Goal: Task Accomplishment & Management: Manage account settings

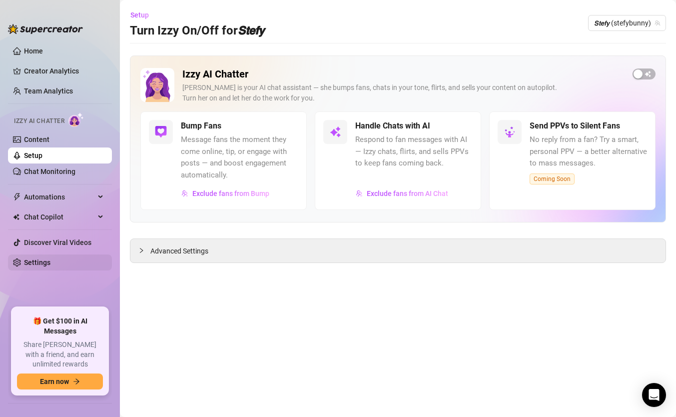
click at [42, 265] on link "Settings" at bounding box center [37, 262] width 26 height 8
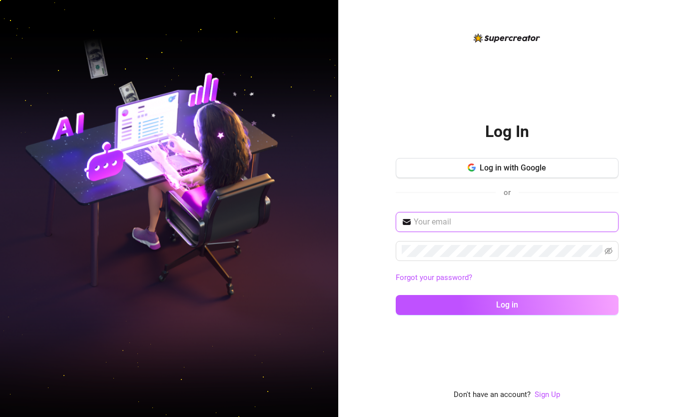
click at [462, 226] on input "text" at bounding box center [513, 222] width 199 height 12
click at [431, 221] on input "text" at bounding box center [513, 222] width 199 height 12
paste input "[EMAIL_ADDRESS][DOMAIN_NAME]"
type input "[EMAIL_ADDRESS][DOMAIN_NAME]"
click at [605, 254] on icon "eye-invisible" at bounding box center [608, 251] width 8 height 8
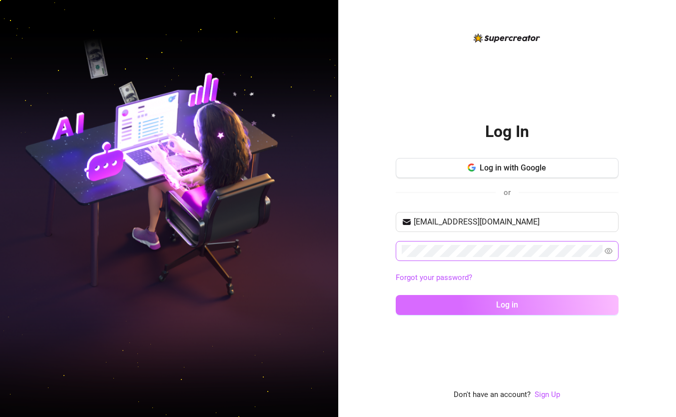
click at [555, 306] on button "Log in" at bounding box center [507, 305] width 223 height 20
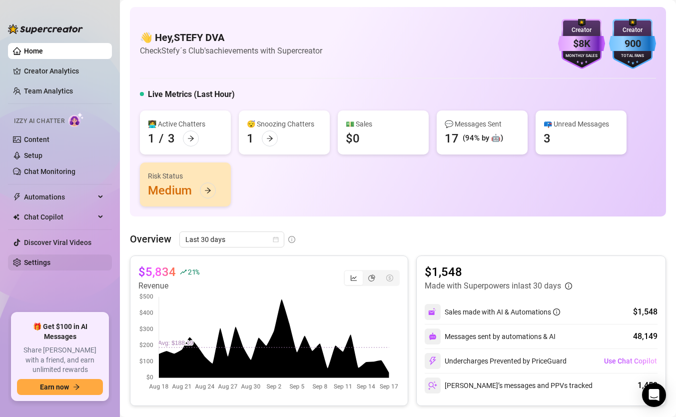
click at [37, 259] on link "Settings" at bounding box center [37, 262] width 26 height 8
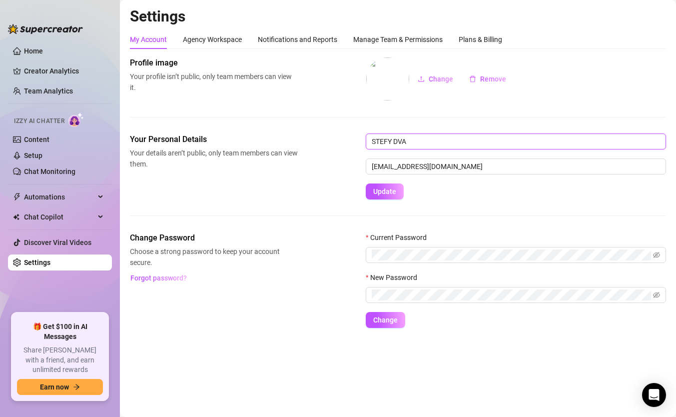
click at [464, 135] on input "STEFY DVA" at bounding box center [516, 141] width 300 height 16
drag, startPoint x: 429, startPoint y: 136, endPoint x: 360, endPoint y: 143, distance: 69.8
click at [360, 143] on div "Your Personal Details Your details aren’t public, only team members can view th…" at bounding box center [398, 166] width 536 height 66
type input "[PERSON_NAME]"
click at [373, 189] on span "Update" at bounding box center [384, 191] width 23 height 8
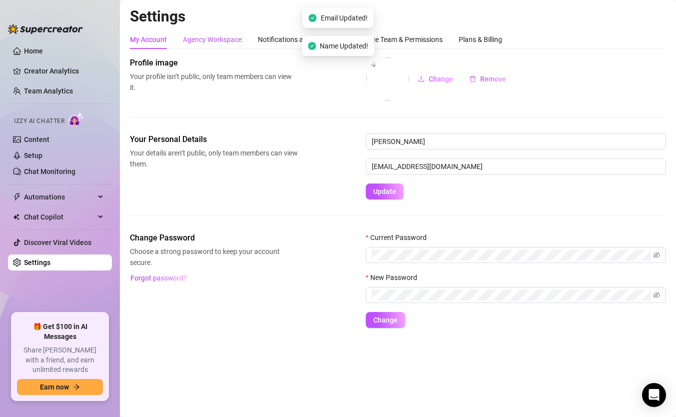
click at [224, 41] on div "Agency Workspace" at bounding box center [212, 39] width 59 height 11
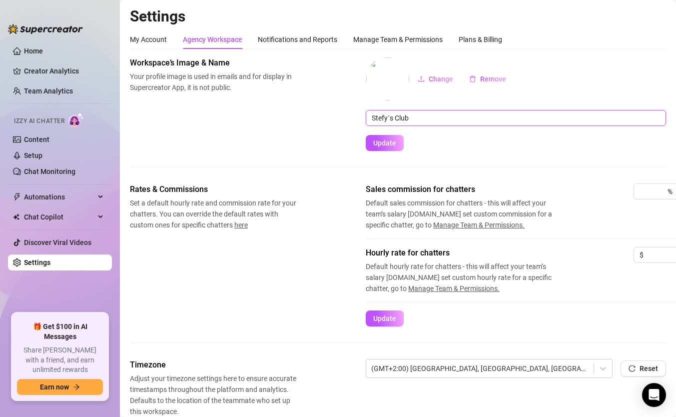
drag, startPoint x: 389, startPoint y: 116, endPoint x: 323, endPoint y: 112, distance: 66.1
click at [323, 112] on div "Workspace’s Image & Name Your profile image is used in emails and for display i…" at bounding box center [398, 104] width 536 height 94
type input "Marah's Club"
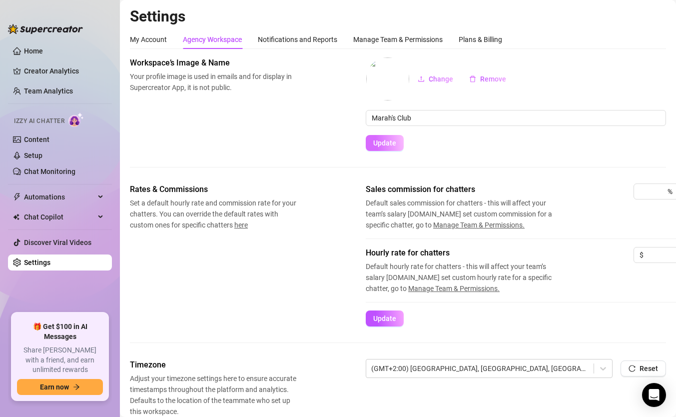
click at [382, 142] on span "Update" at bounding box center [384, 143] width 23 height 8
click at [481, 78] on span "Remove" at bounding box center [493, 79] width 26 height 8
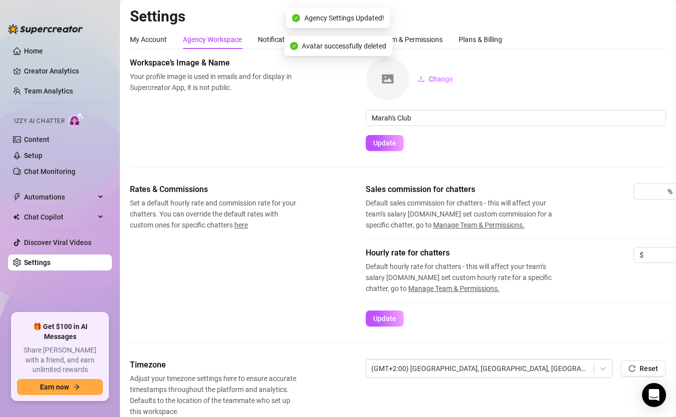
click at [500, 143] on form "Change [PERSON_NAME]'s Club Update" at bounding box center [516, 104] width 300 height 94
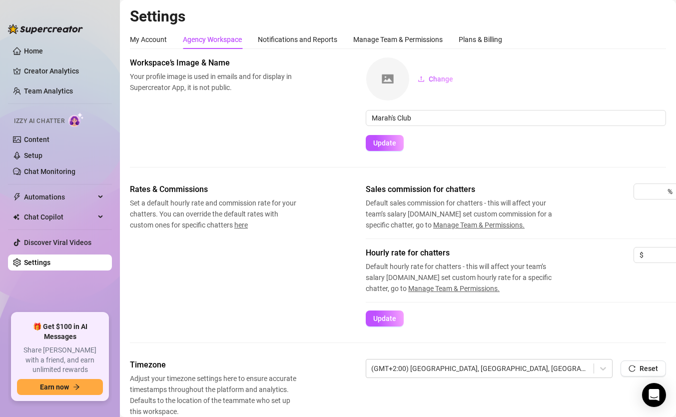
scroll to position [0, 2]
